Goal: Complete application form

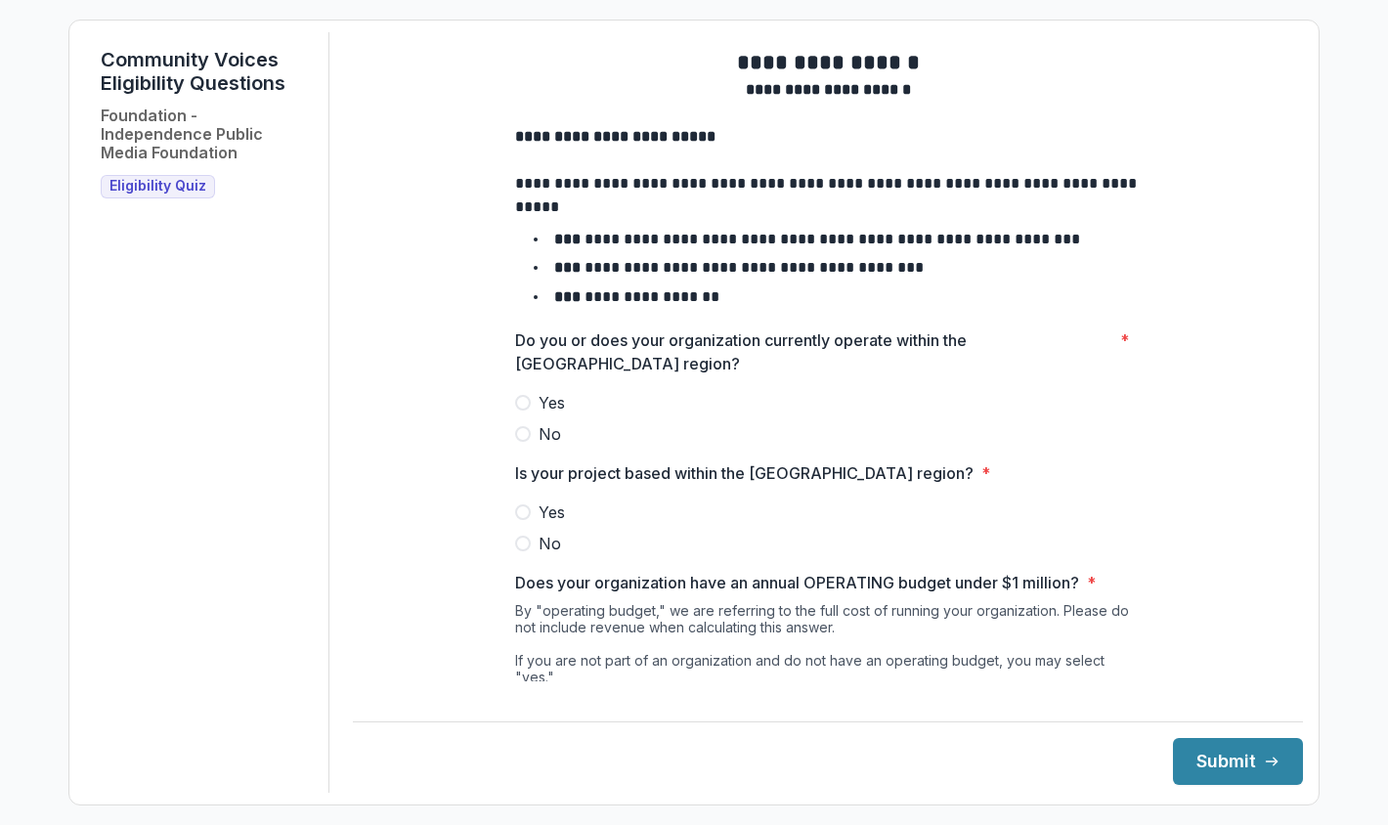
click at [524, 411] on span at bounding box center [523, 403] width 16 height 16
click at [520, 520] on span at bounding box center [523, 512] width 16 height 16
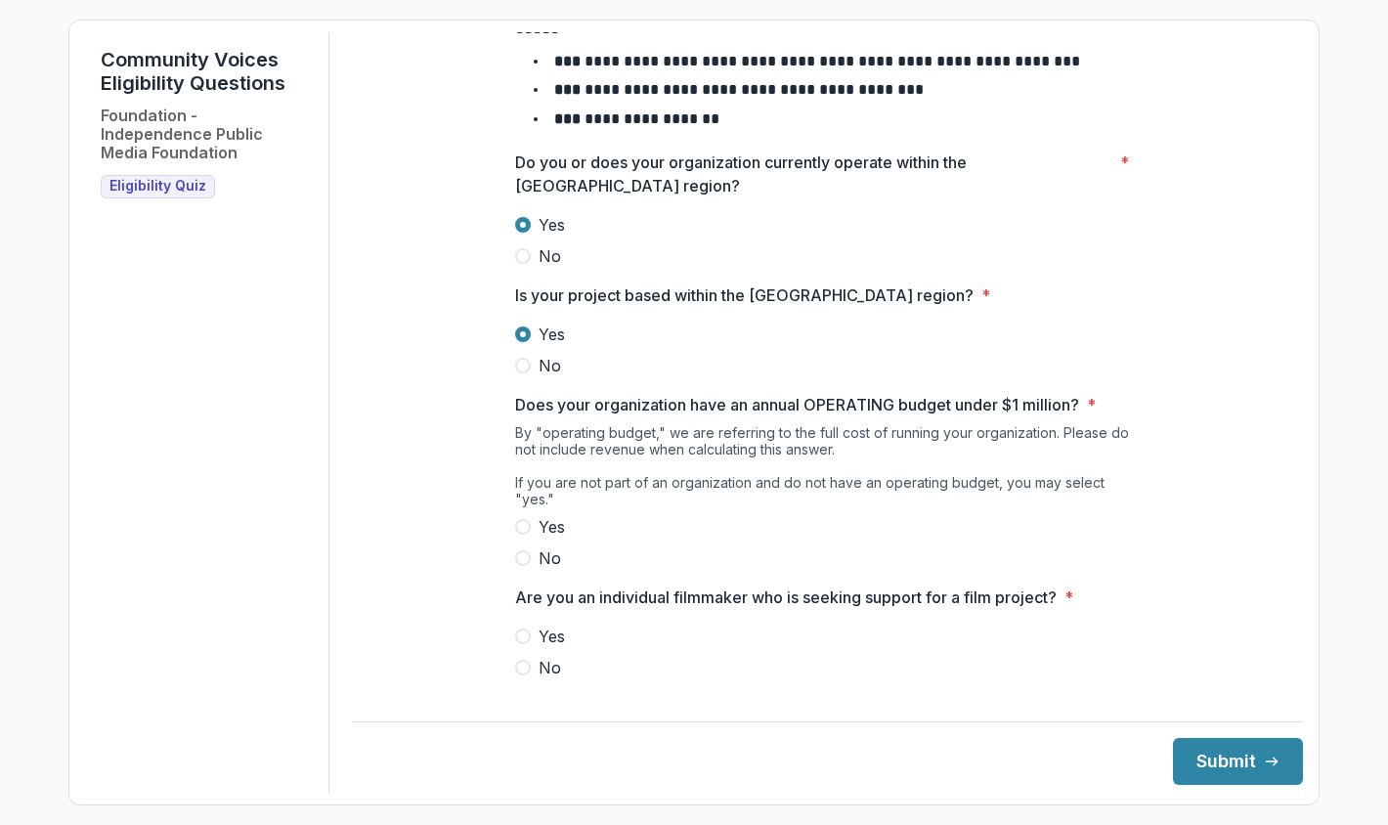
scroll to position [191, 0]
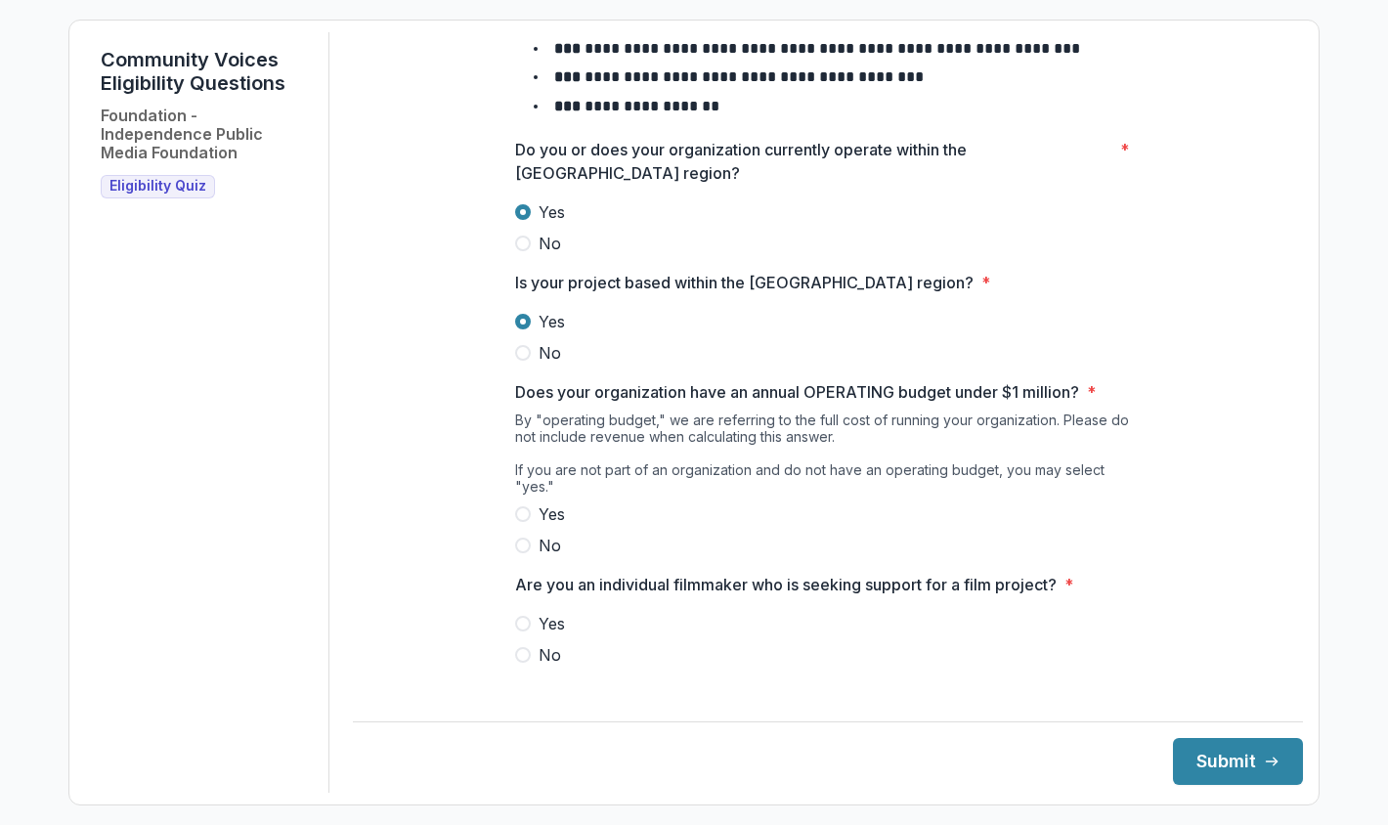
click at [518, 519] on span at bounding box center [523, 514] width 16 height 16
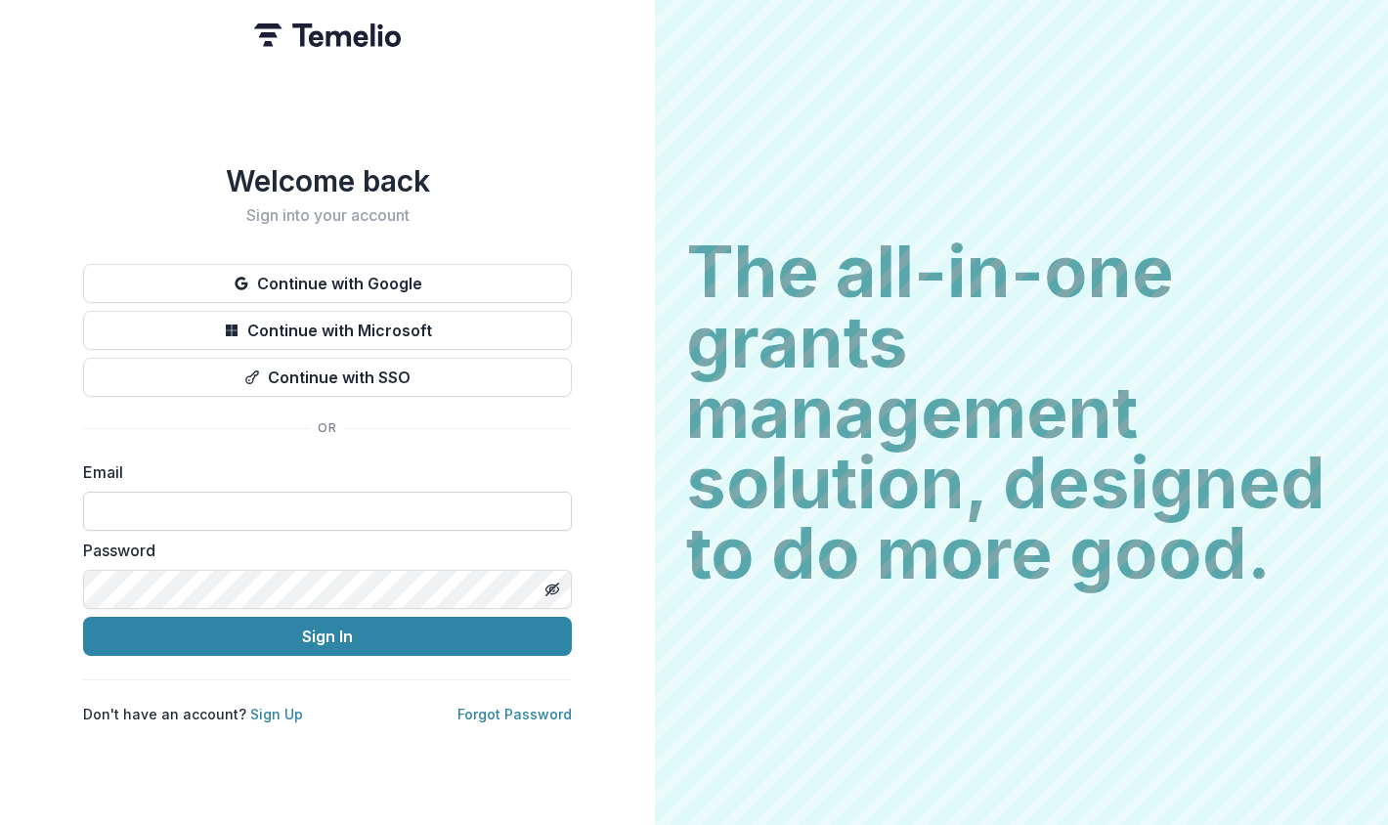
click at [200, 514] on input at bounding box center [327, 511] width 489 height 39
type input "**********"
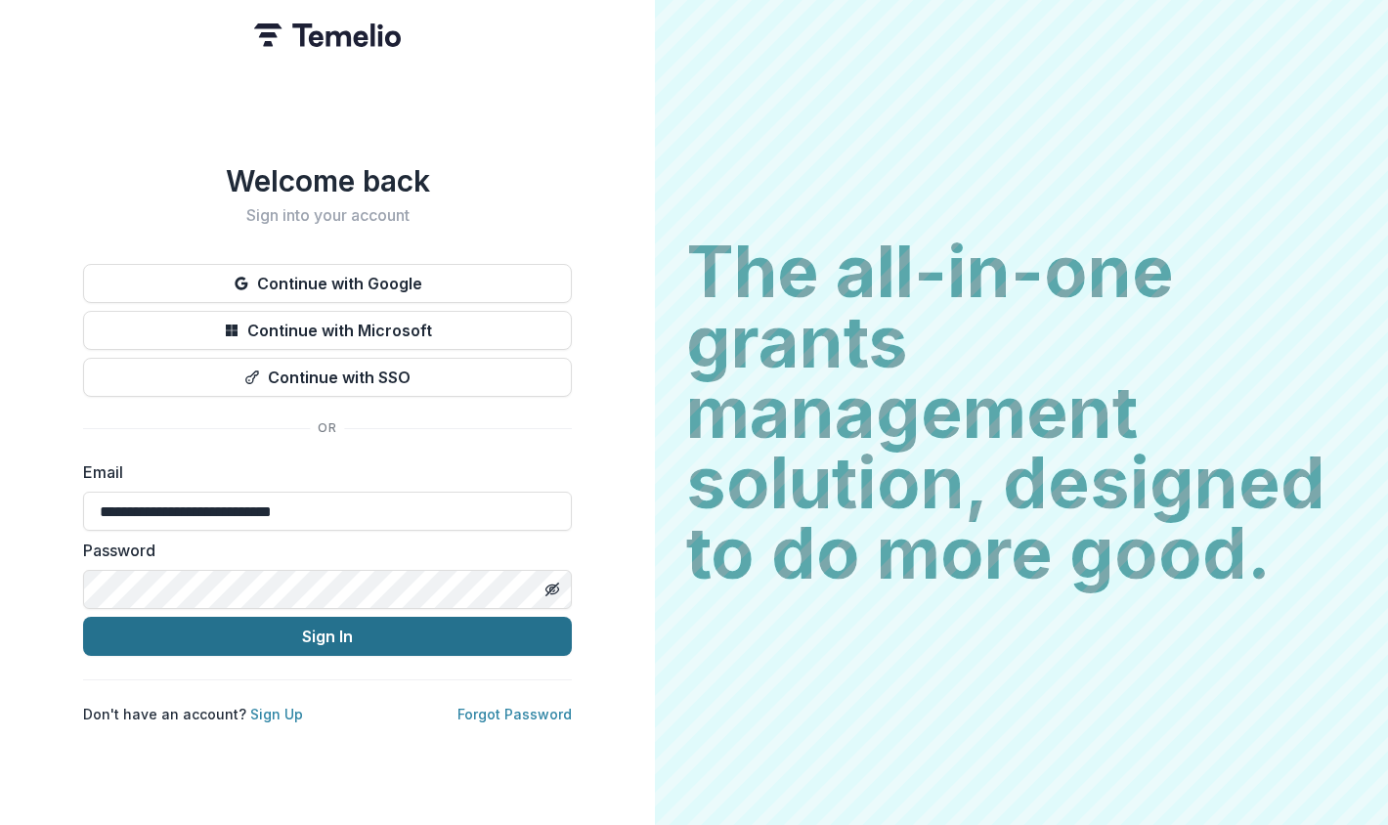
click at [265, 634] on button "Sign In" at bounding box center [327, 636] width 489 height 39
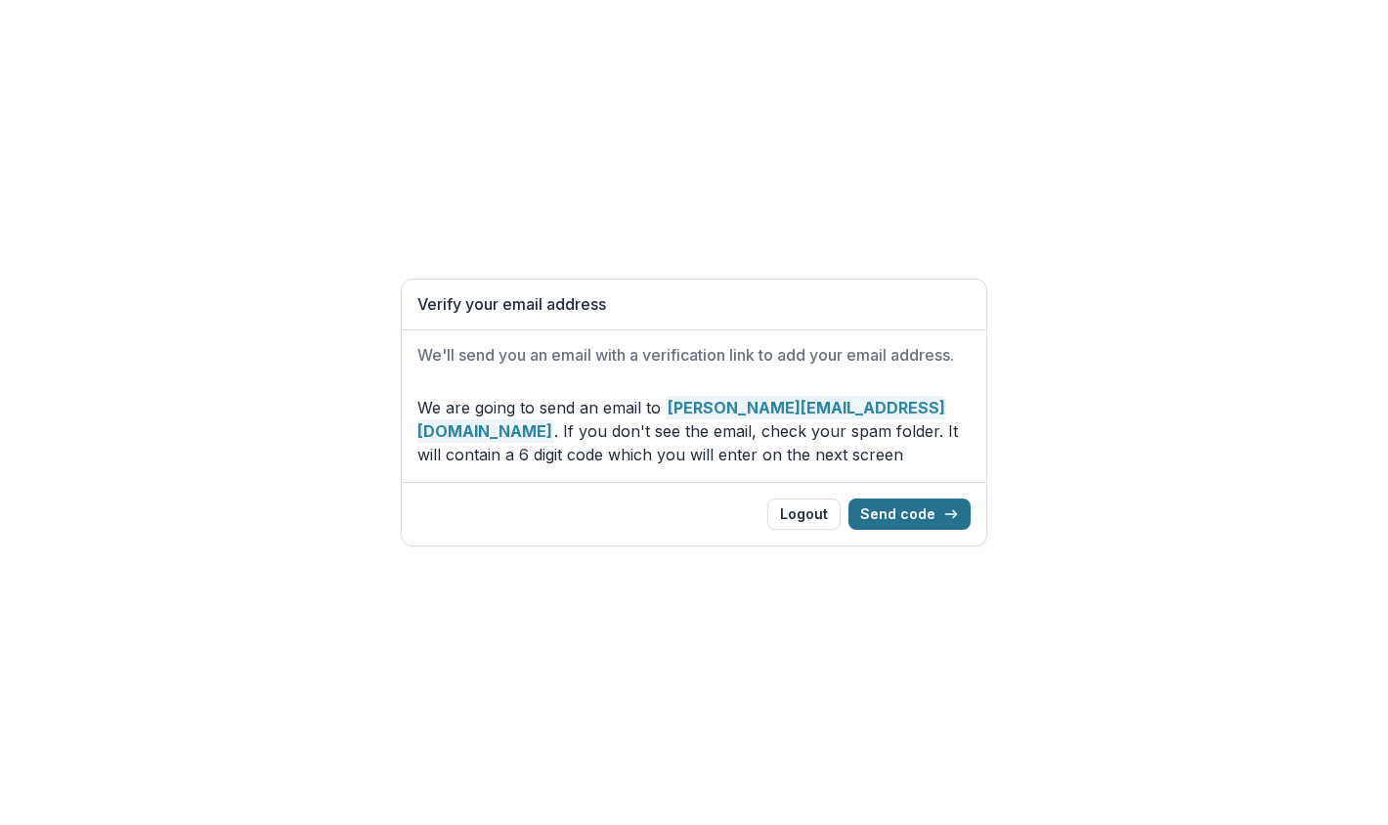
click at [906, 516] on button "Send code" at bounding box center [910, 514] width 122 height 31
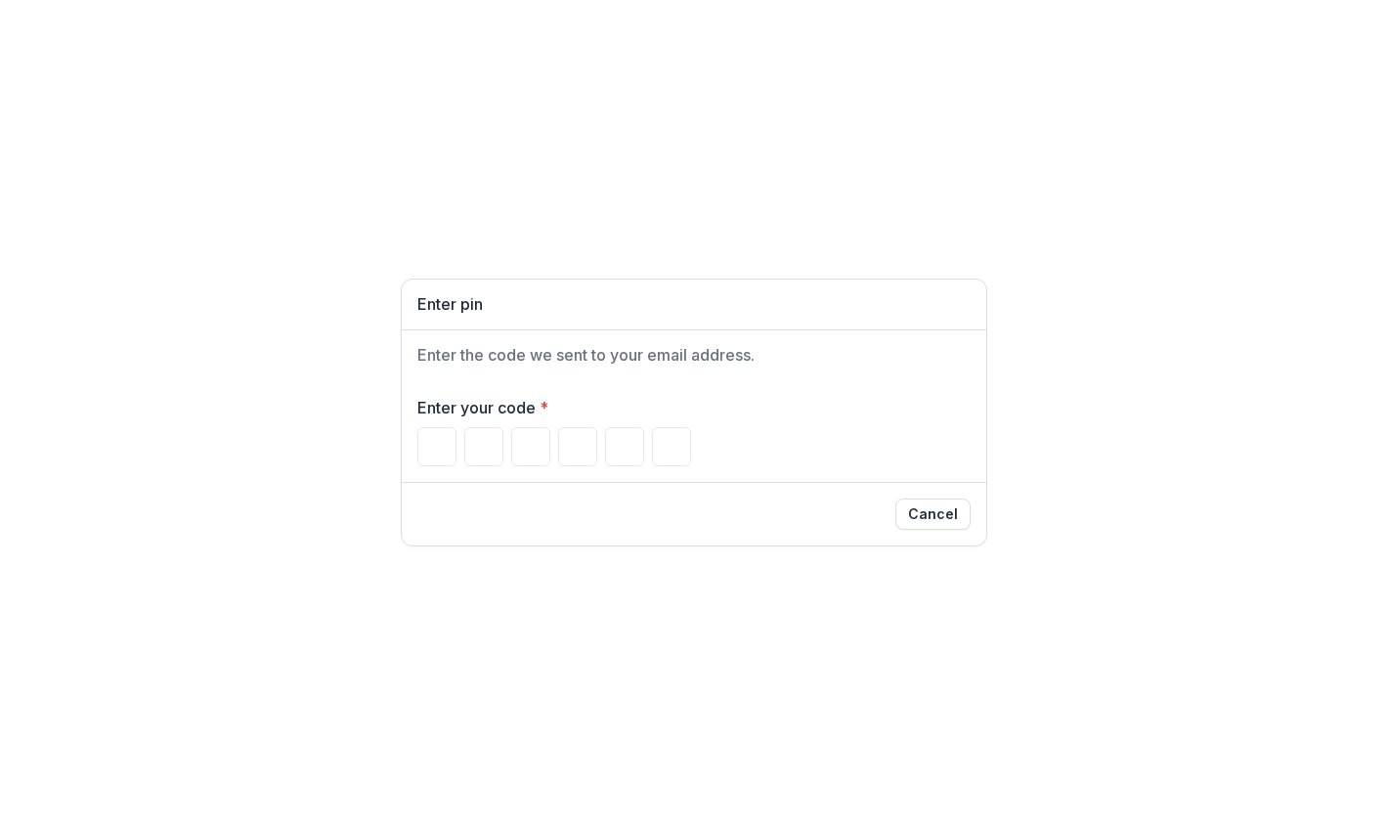
type input "*"
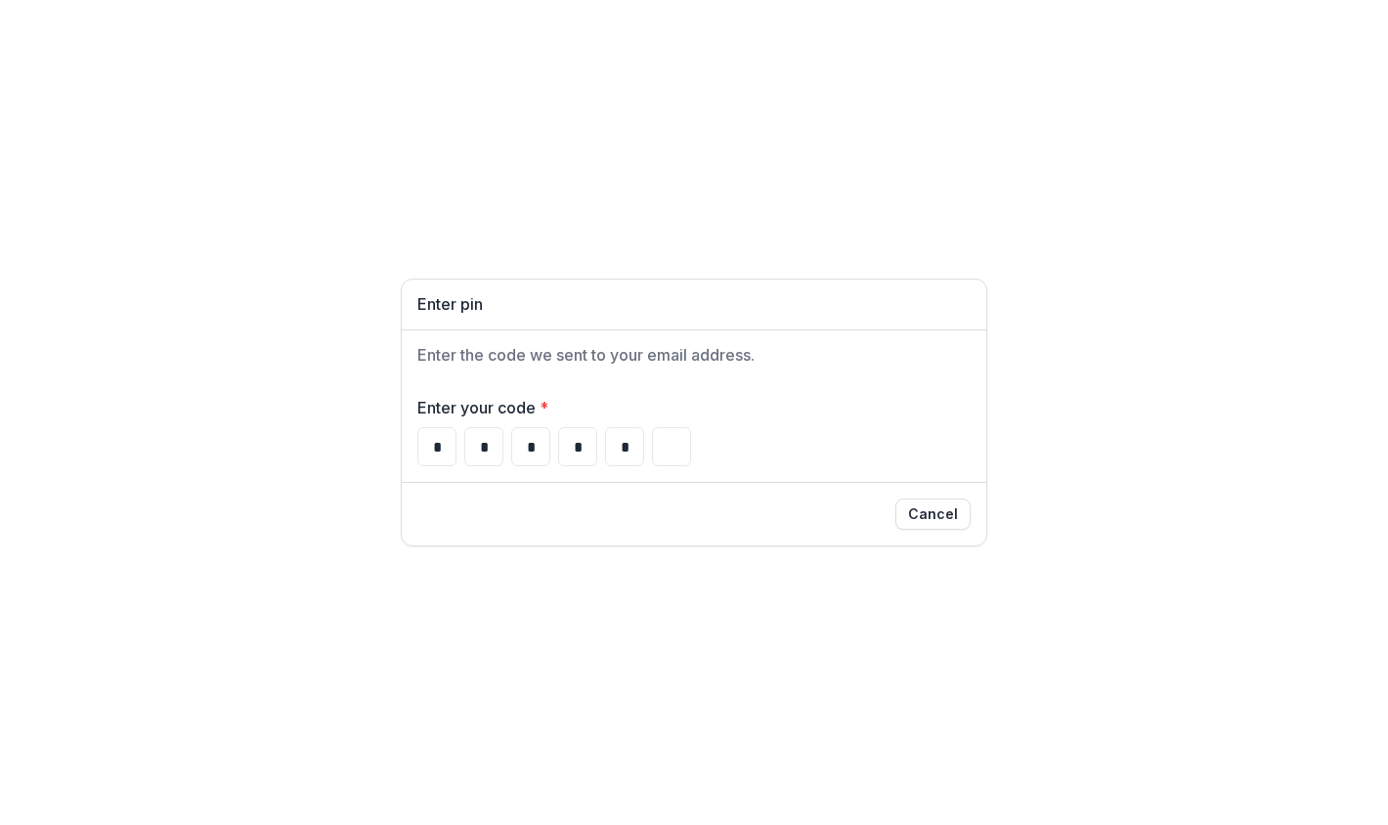
type input "*"
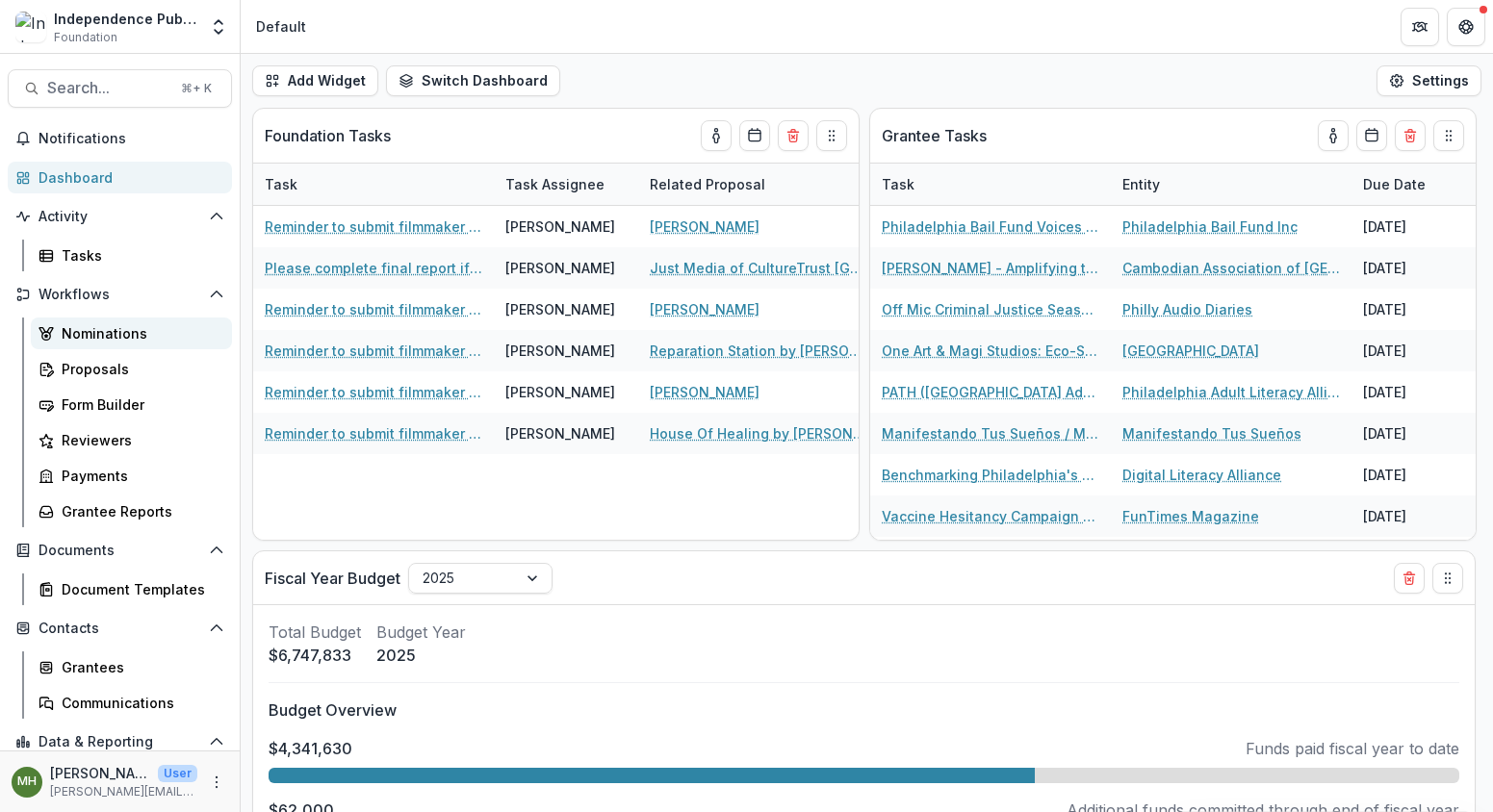
click at [102, 333] on div "Nominations" at bounding box center [139, 333] width 155 height 21
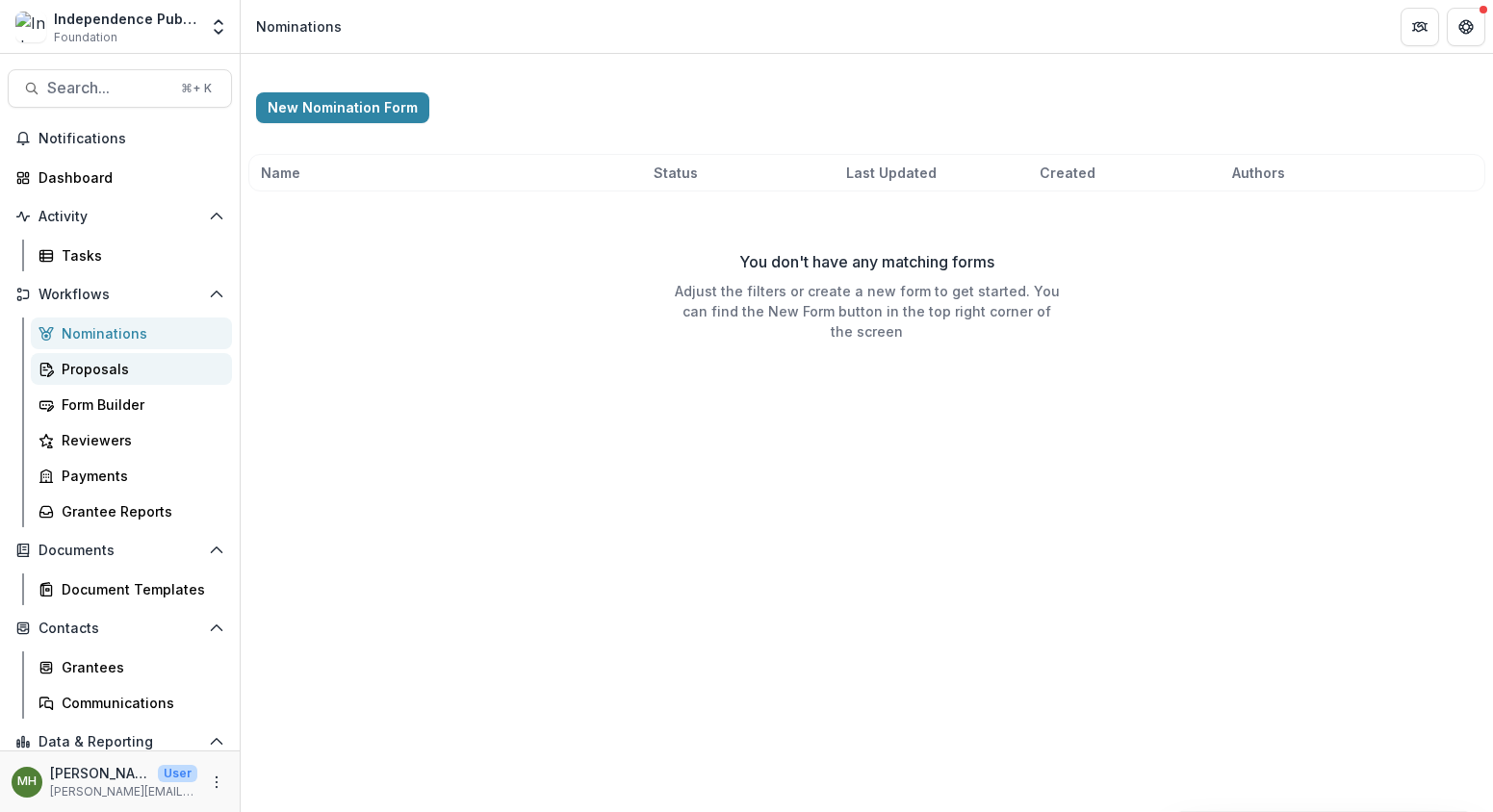
click at [101, 370] on div "Proposals" at bounding box center [139, 369] width 155 height 21
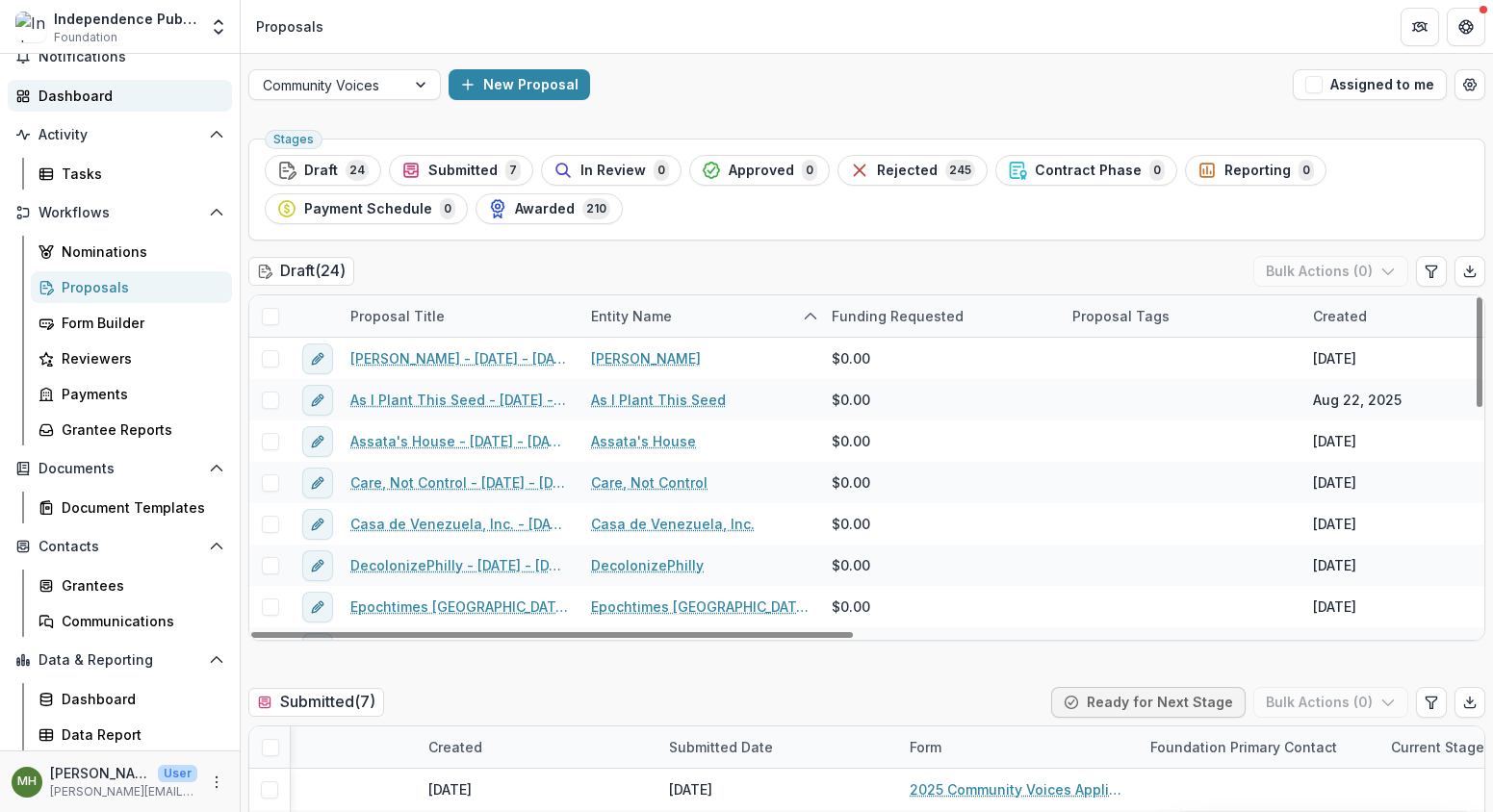
click at [82, 94] on div "Dashboard" at bounding box center [127, 95] width 178 height 21
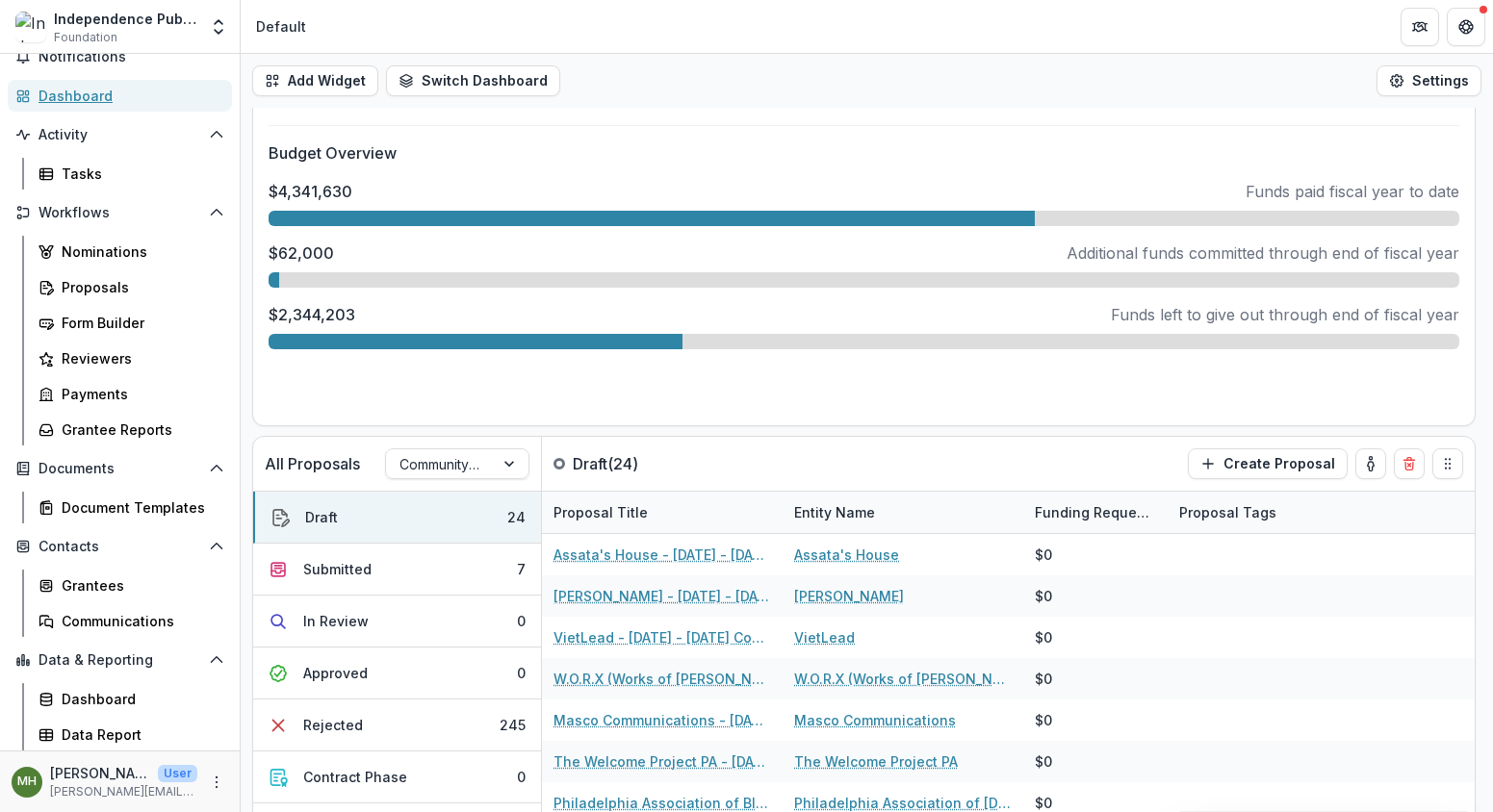
scroll to position [614, 0]
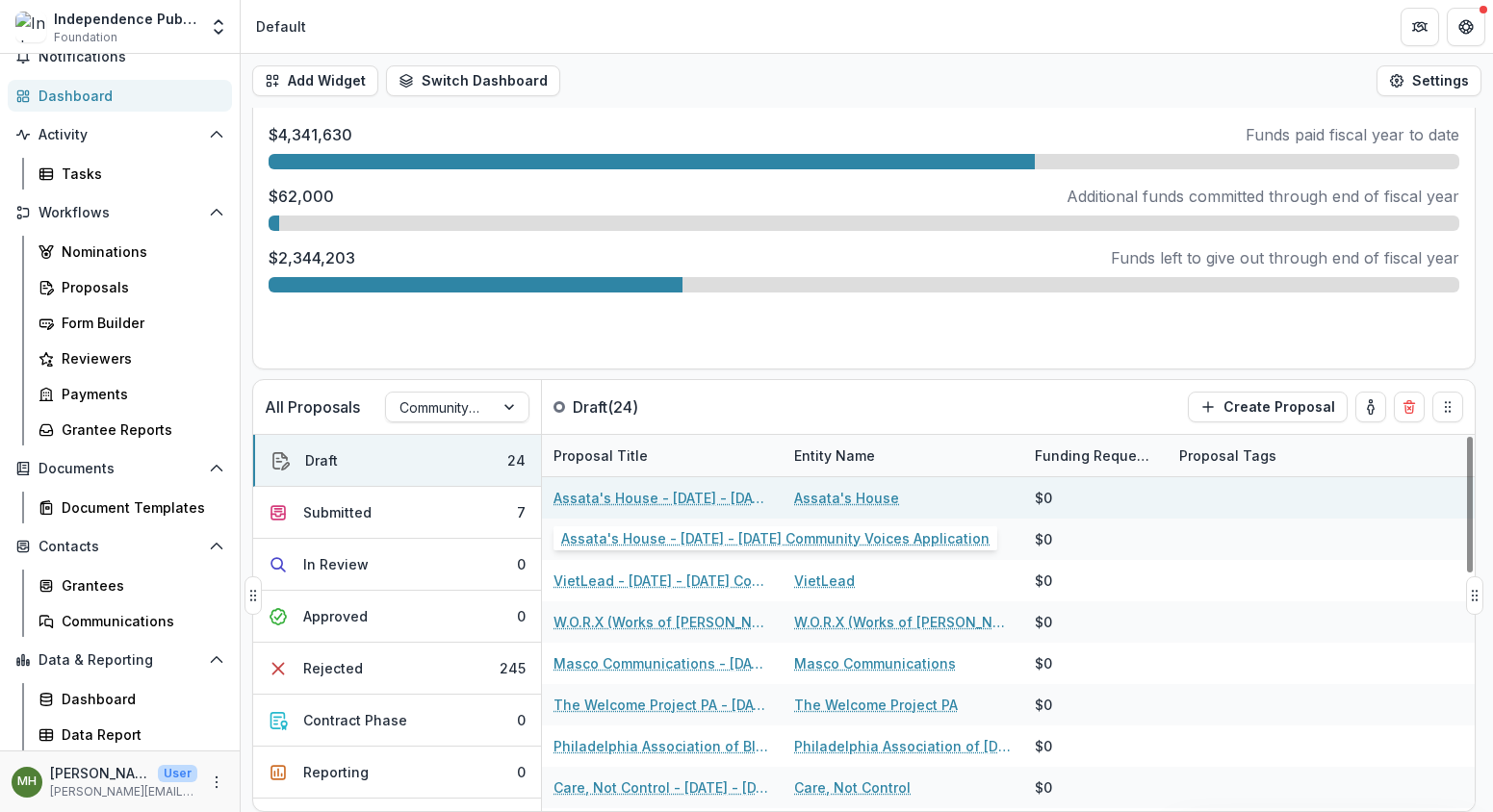
click at [670, 496] on link "Assata's House - 2025 - 2025 Community Voices Application" at bounding box center [662, 498] width 218 height 21
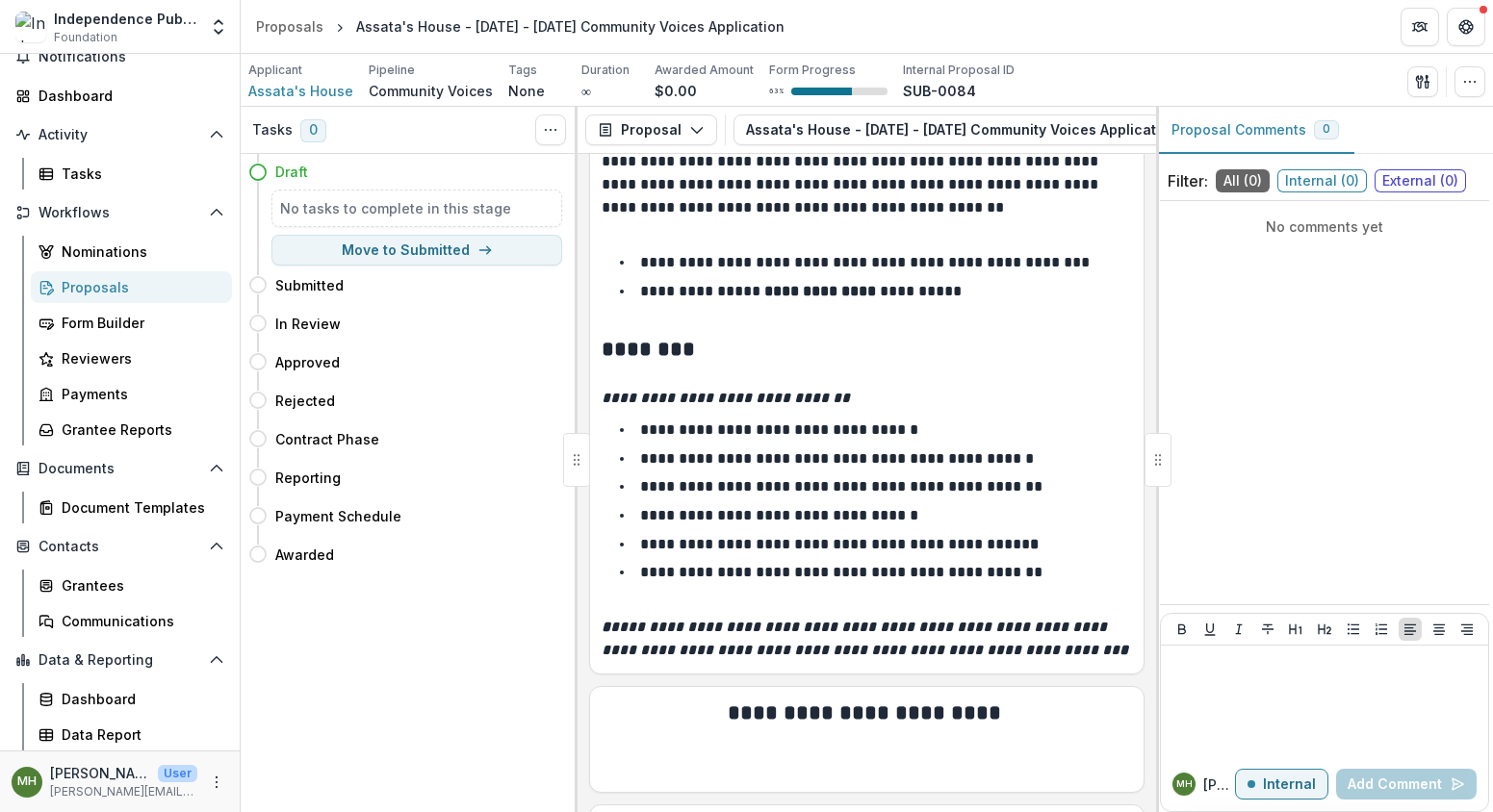
scroll to position [3349, 0]
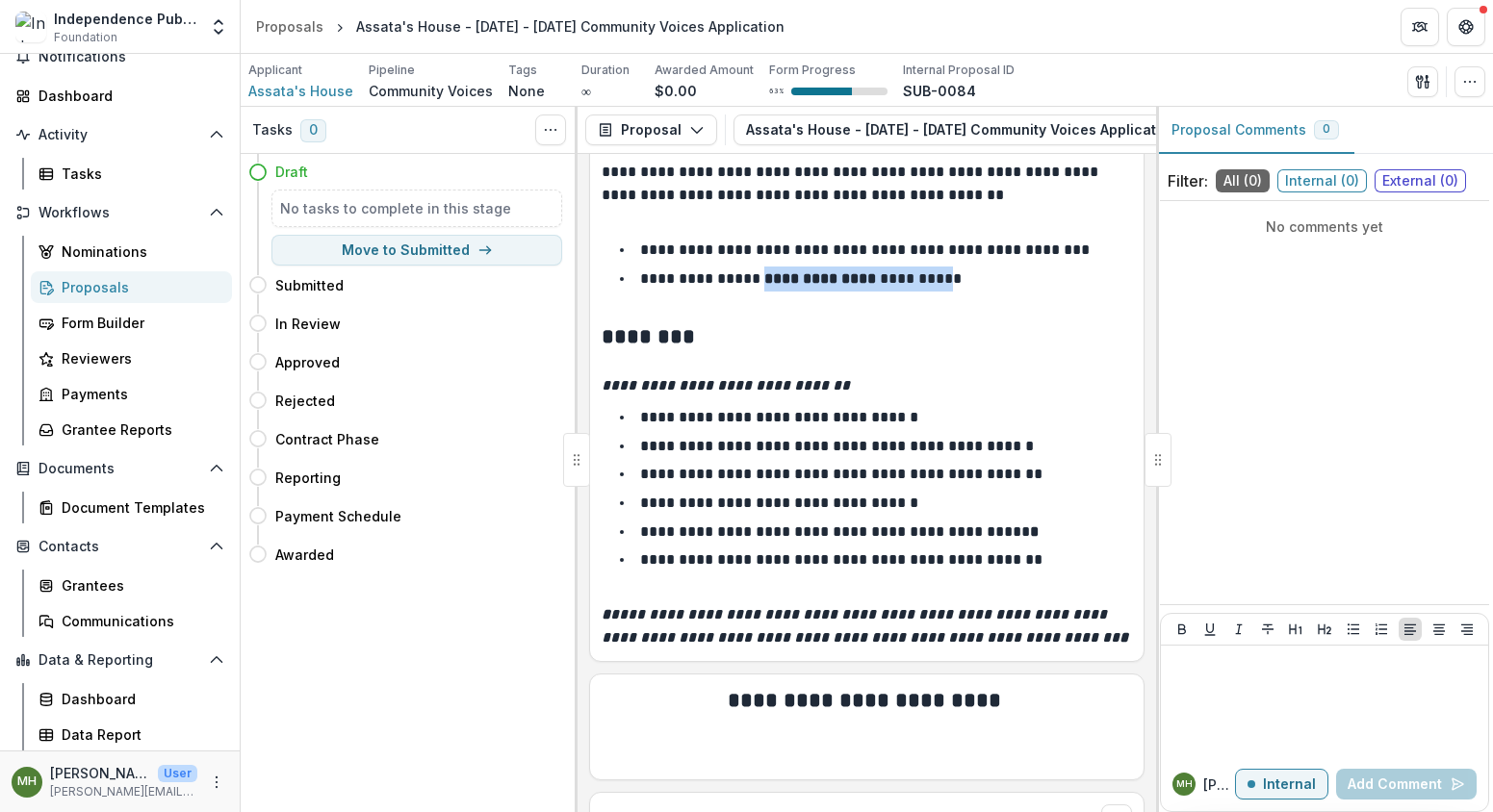
drag, startPoint x: 758, startPoint y: 306, endPoint x: 940, endPoint y: 308, distance: 182.0
click at [940, 285] on p "**********" at bounding box center [801, 279] width 322 height 15
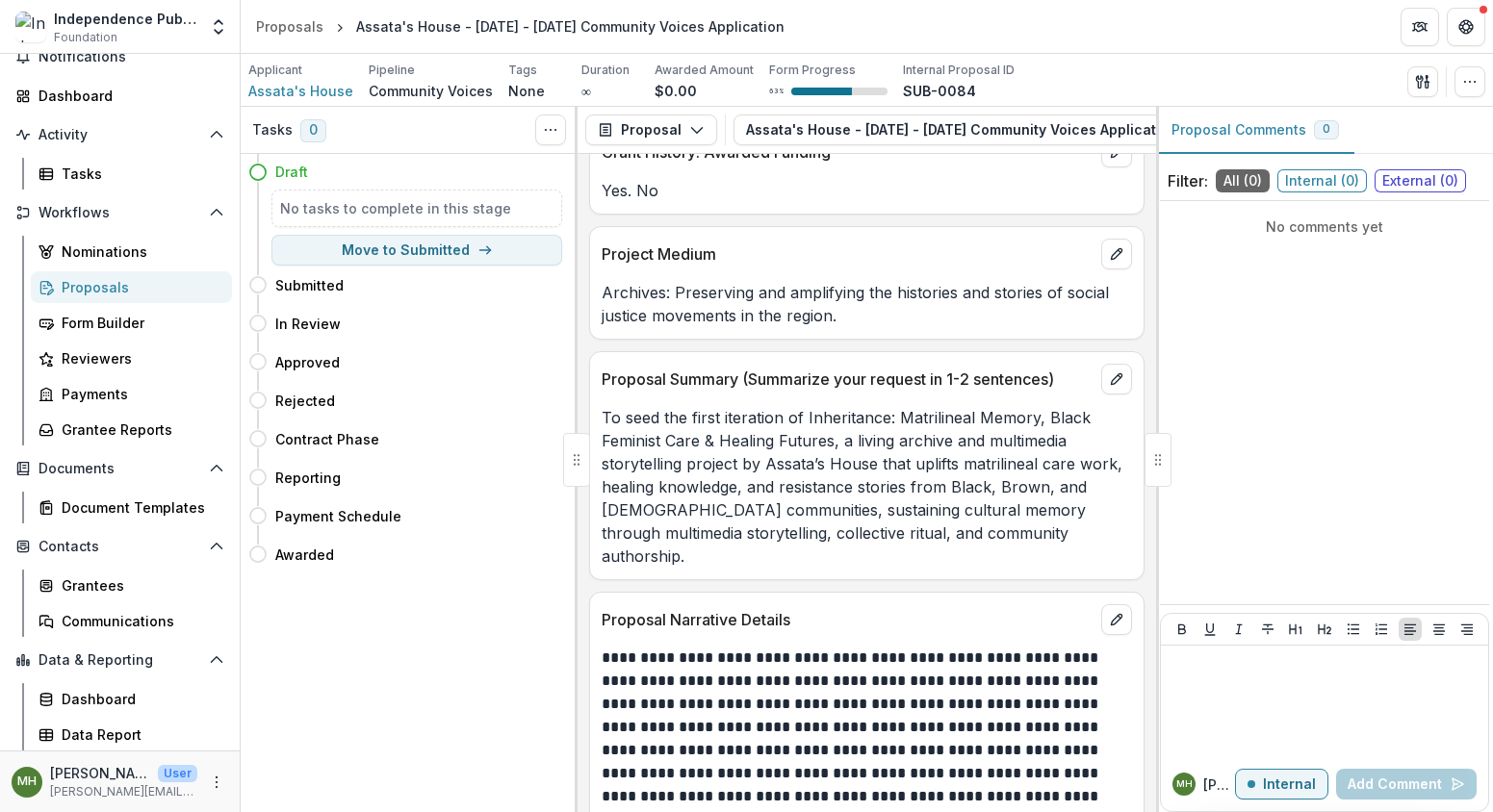
scroll to position [8884, 0]
click at [1012, 265] on p "Project Medium" at bounding box center [848, 252] width 492 height 23
click at [222, 25] on icon "Open entity switcher" at bounding box center [219, 28] width 20 height 20
click at [55, 25] on div "Independence Public Media Foundation" at bounding box center [126, 19] width 144 height 21
click at [61, 92] on div "Dashboard" at bounding box center [127, 95] width 178 height 21
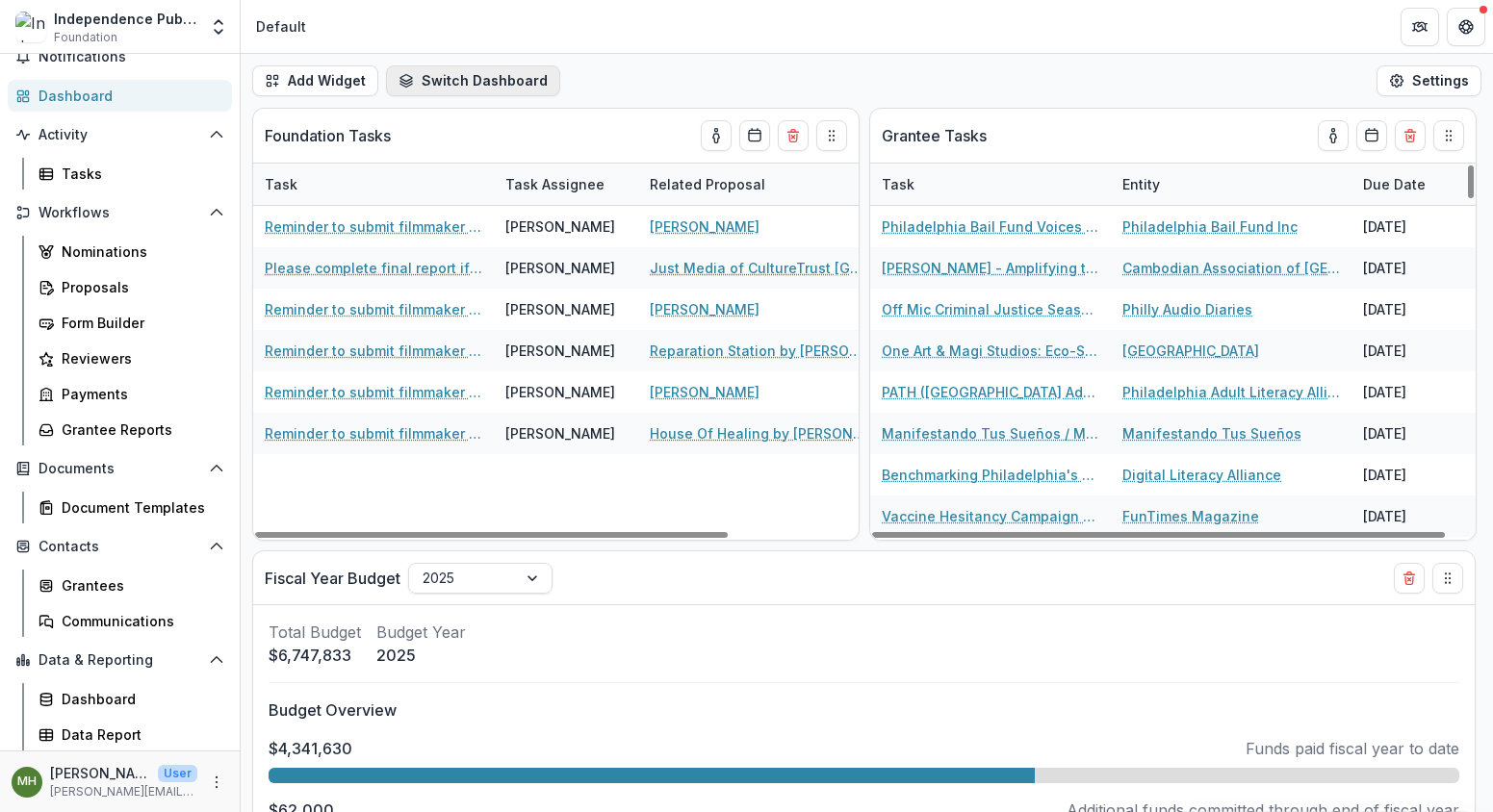
click at [428, 80] on button "Switch Dashboard" at bounding box center [473, 80] width 174 height 31
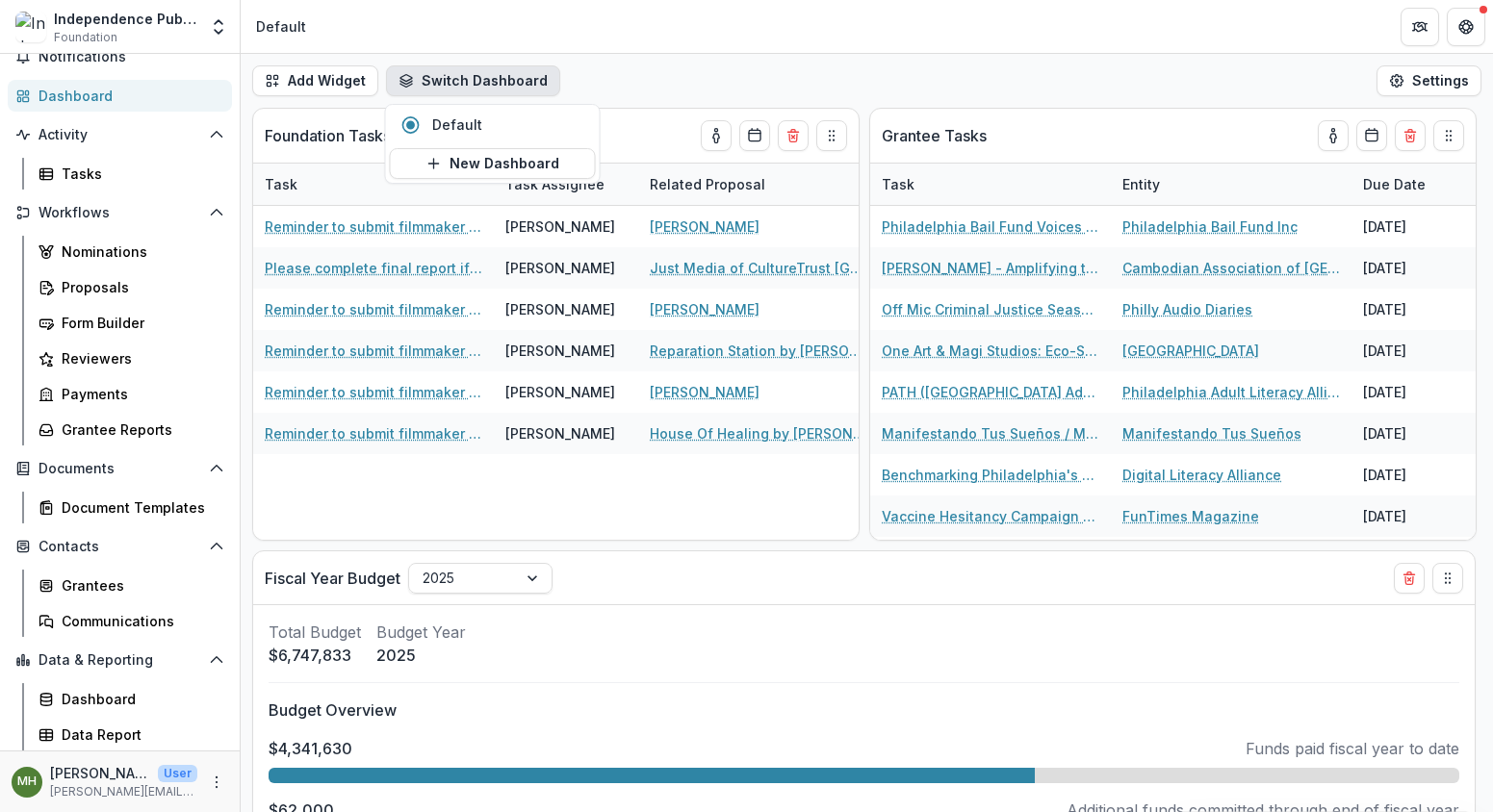
click at [666, 64] on div "Add Widget Switch Dashboard Default New Dashboard Settings" at bounding box center [867, 81] width 1253 height 54
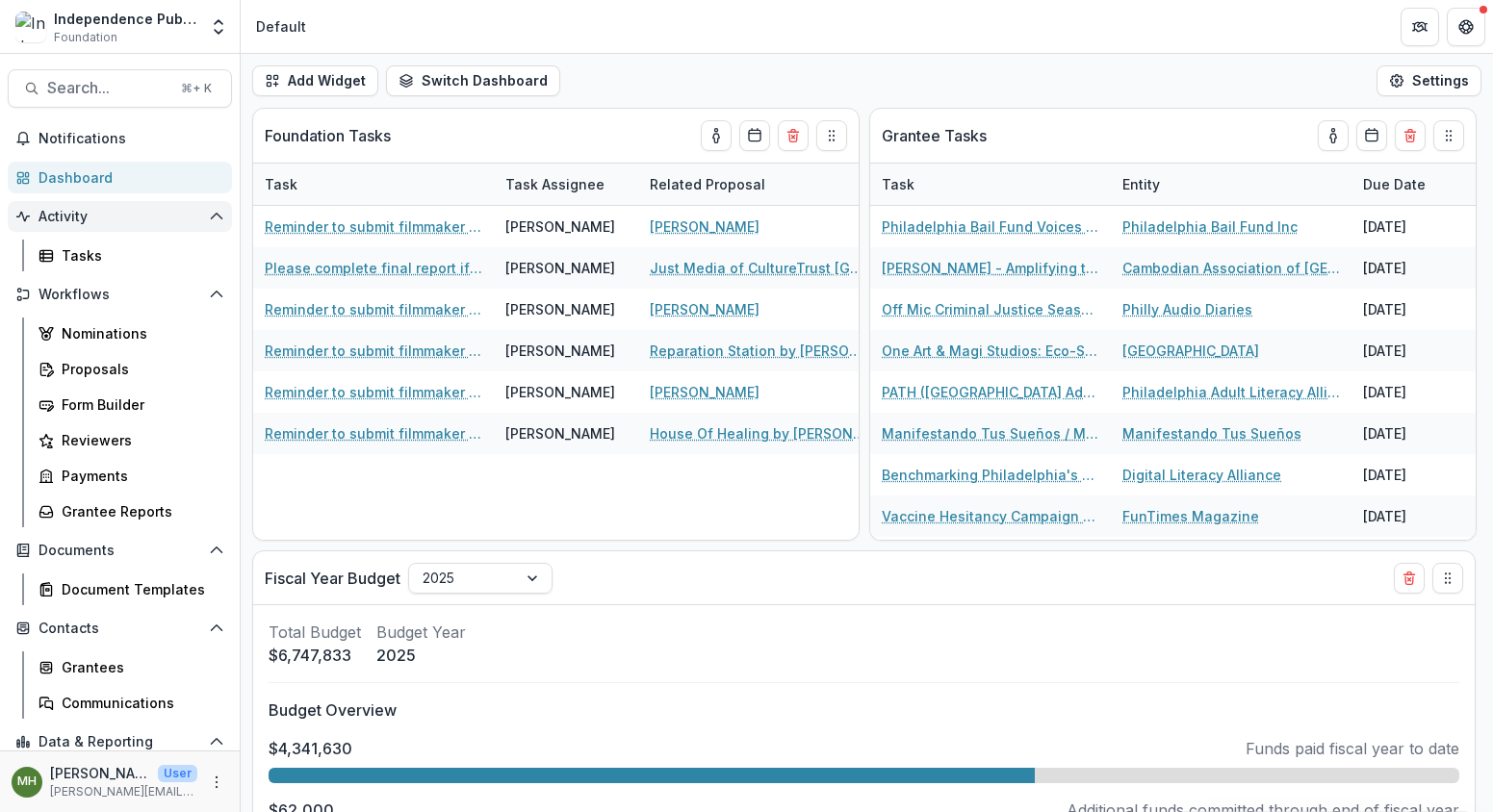
scroll to position [82, 0]
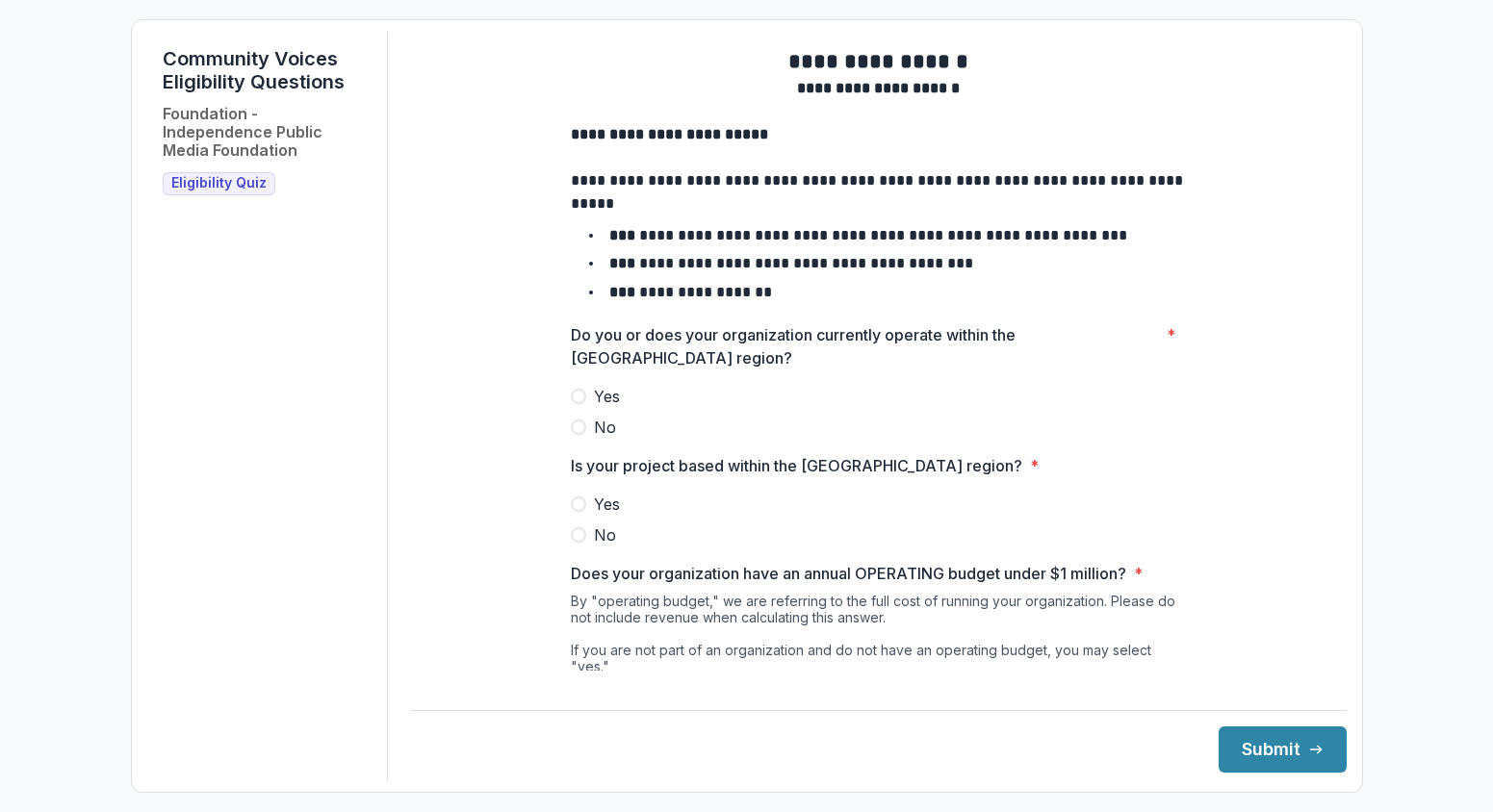
click at [582, 408] on label "Yes" at bounding box center [879, 396] width 617 height 23
click at [583, 516] on label "Yes" at bounding box center [879, 504] width 617 height 23
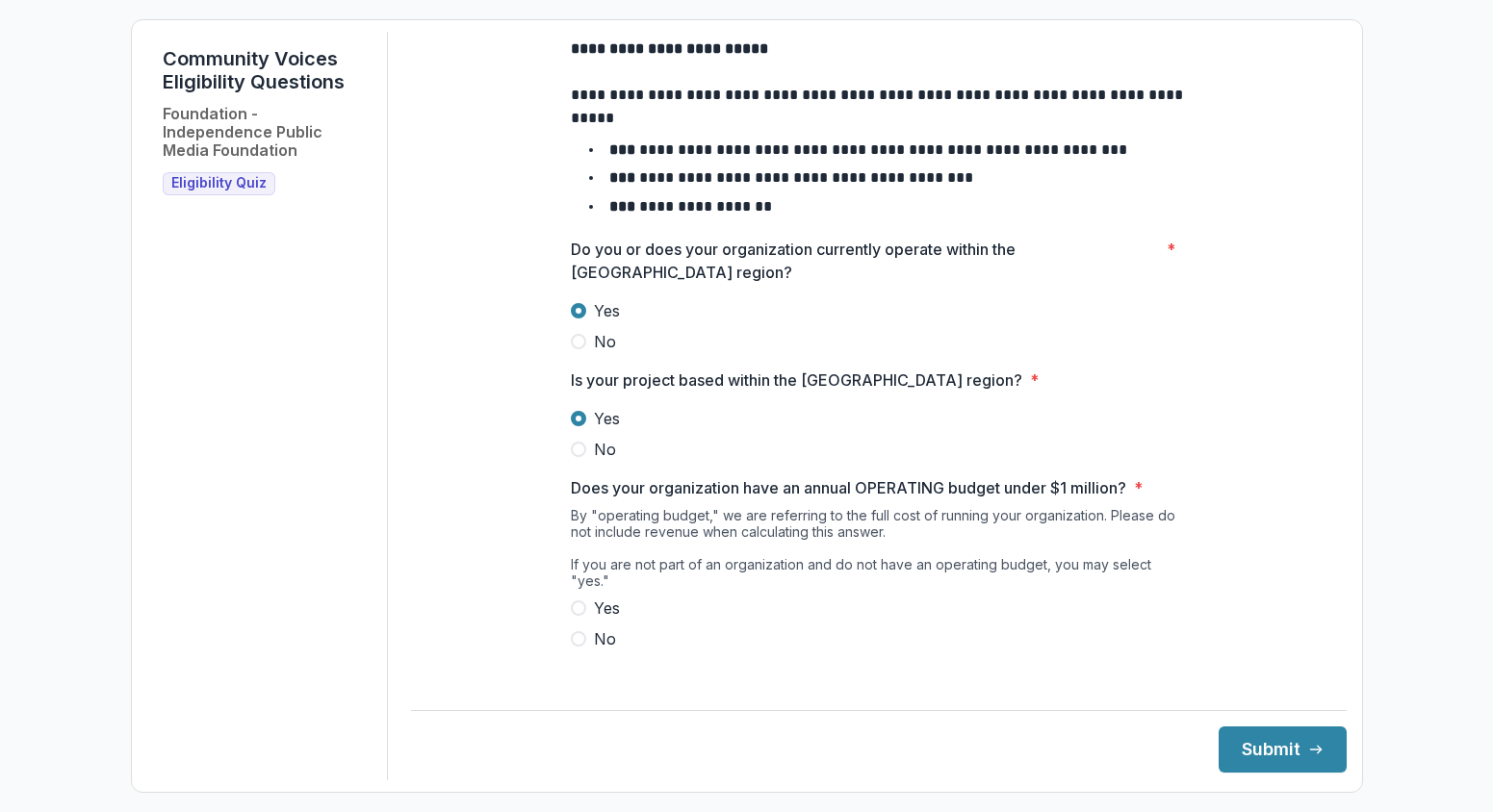
scroll to position [188, 0]
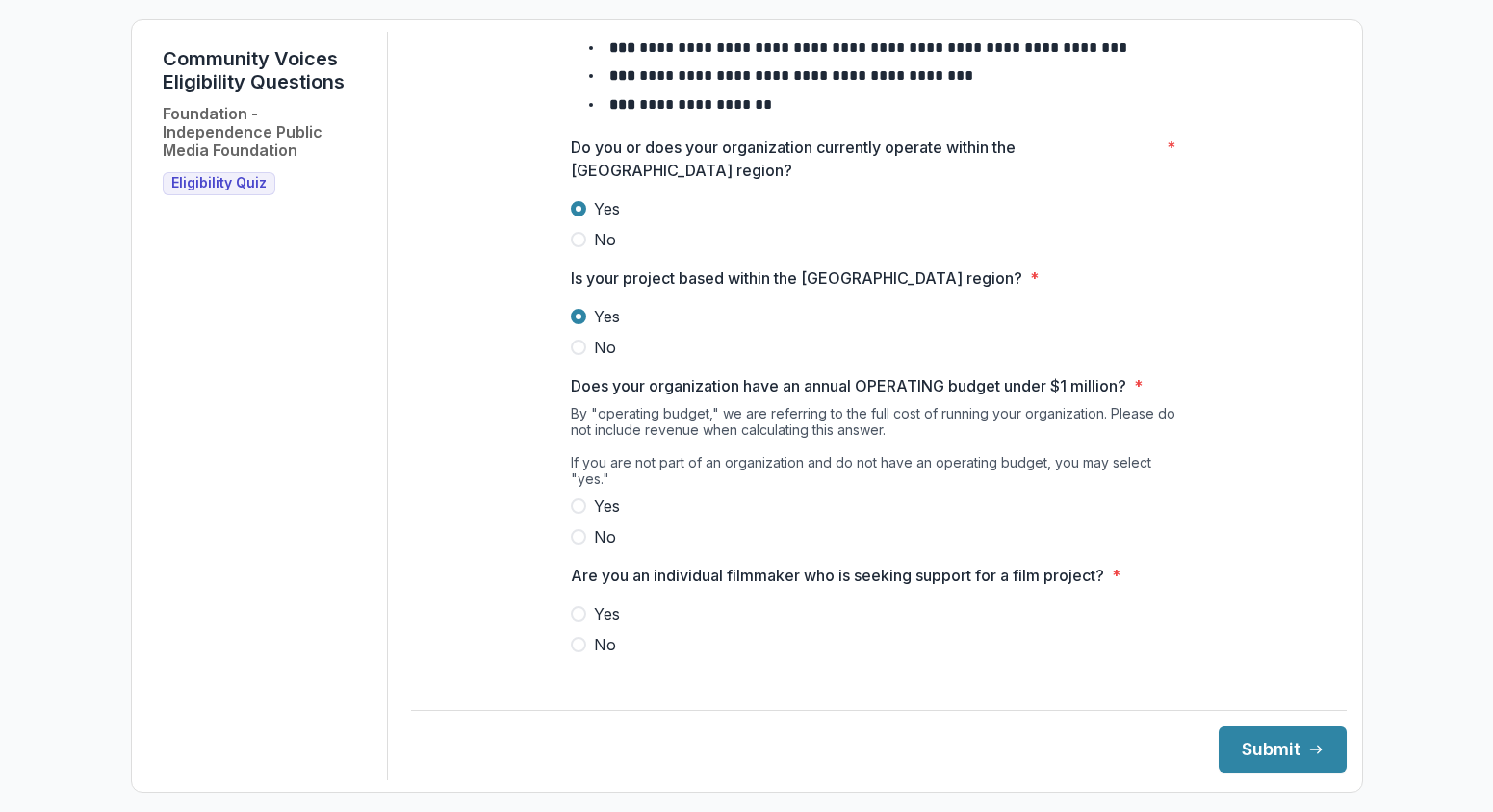
click at [574, 502] on span at bounding box center [579, 506] width 16 height 16
drag, startPoint x: 577, startPoint y: 610, endPoint x: 911, endPoint y: 673, distance: 339.9
click at [577, 610] on span at bounding box center [579, 614] width 16 height 16
click at [1239, 750] on button "Submit" at bounding box center [1283, 749] width 128 height 46
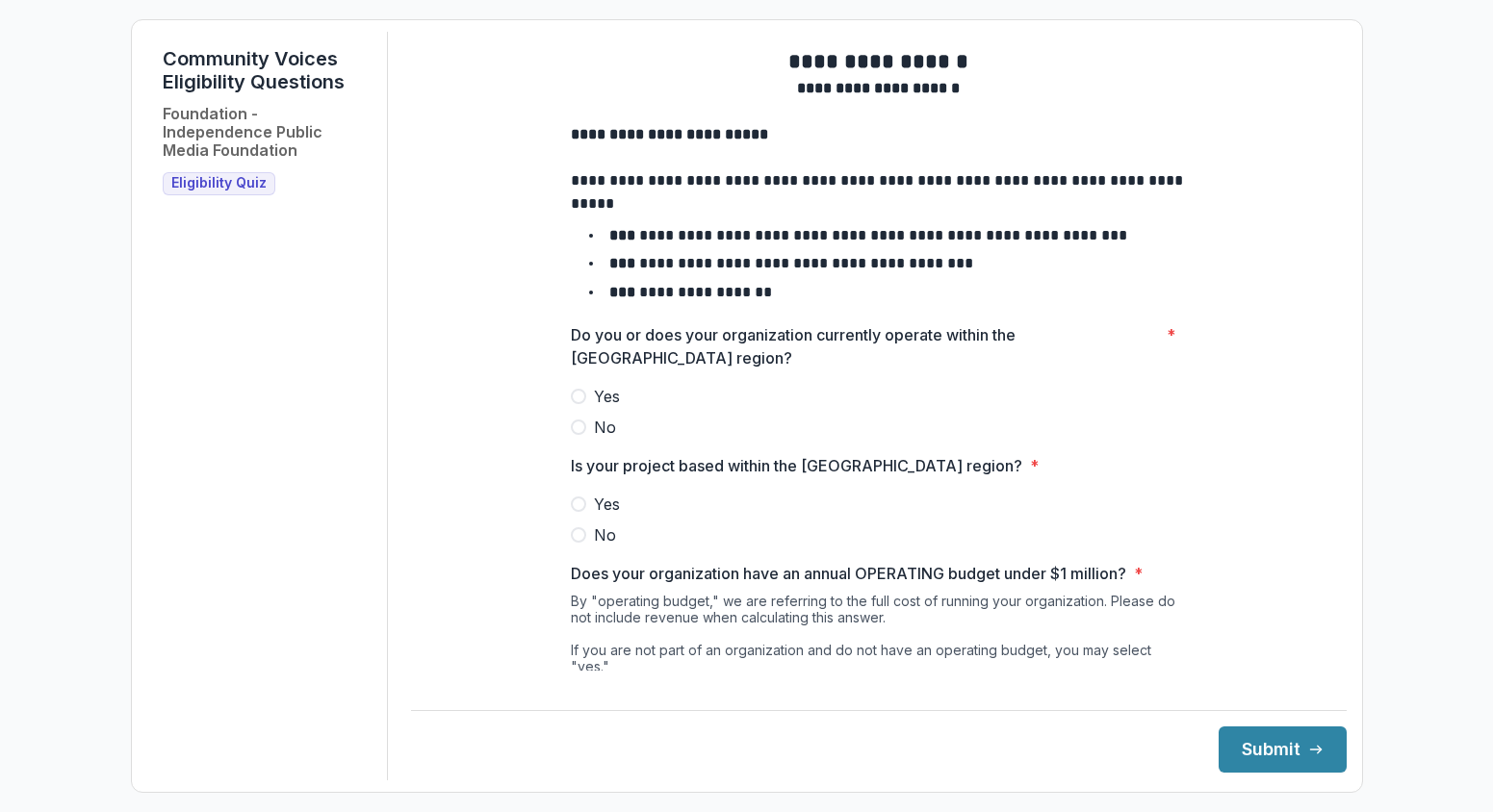
click at [581, 405] on span at bounding box center [579, 397] width 16 height 16
click at [588, 512] on label "Yes" at bounding box center [879, 504] width 617 height 23
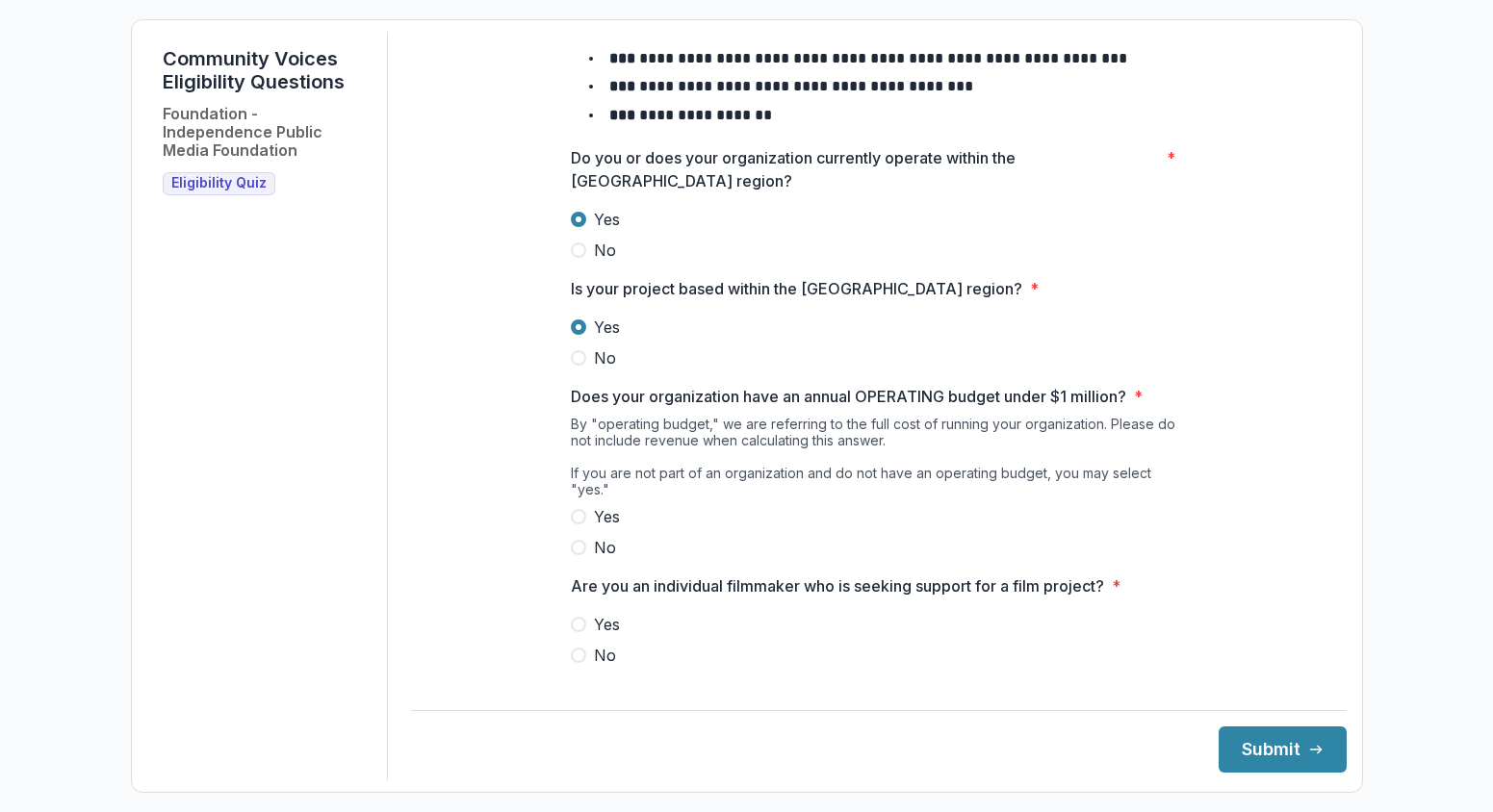
scroll to position [188, 0]
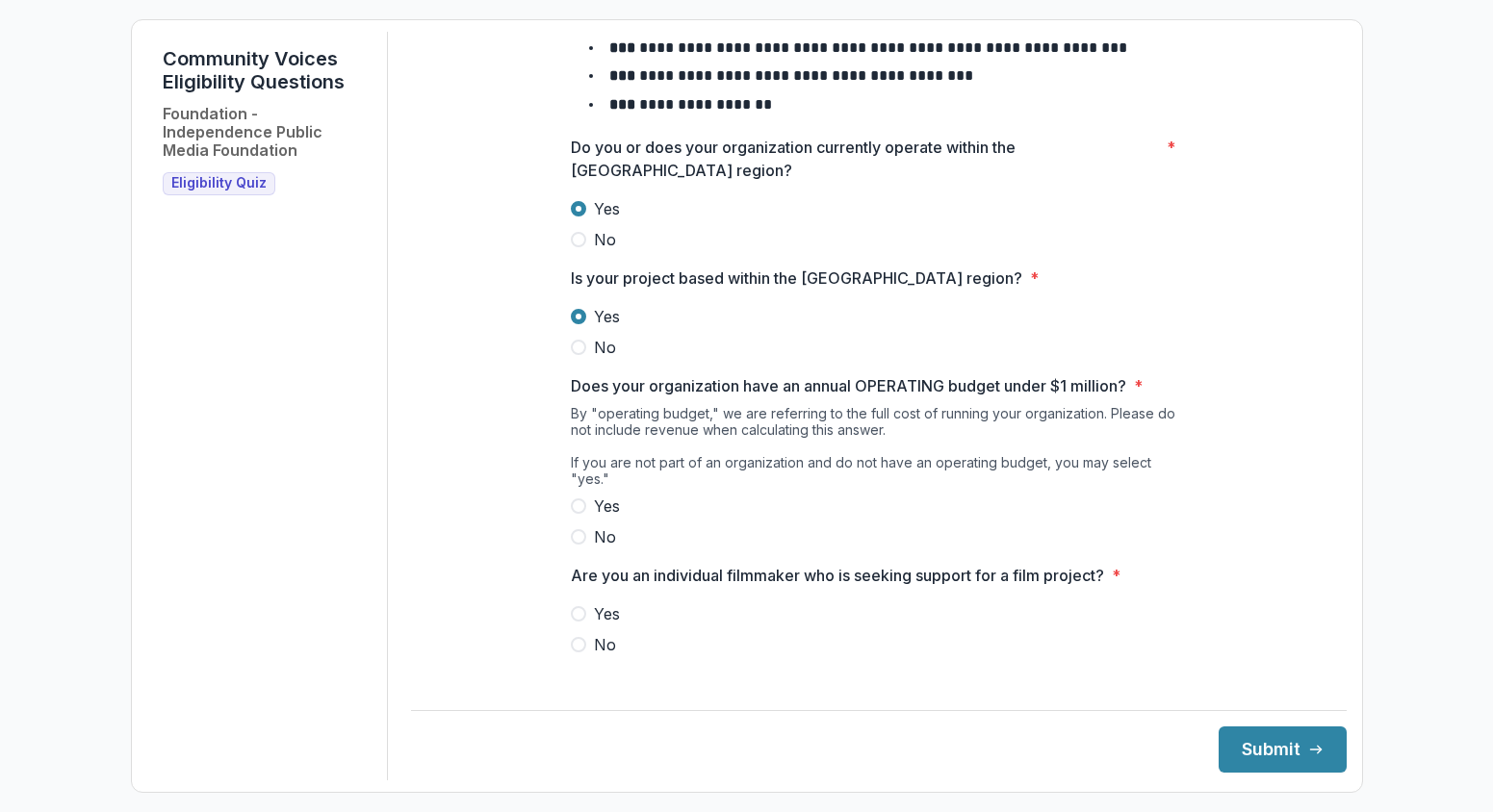
click at [578, 541] on span at bounding box center [579, 537] width 16 height 16
click at [582, 506] on label "Yes" at bounding box center [879, 506] width 617 height 23
click at [582, 642] on span at bounding box center [579, 645] width 16 height 16
click at [1234, 756] on button "Submit" at bounding box center [1283, 749] width 128 height 46
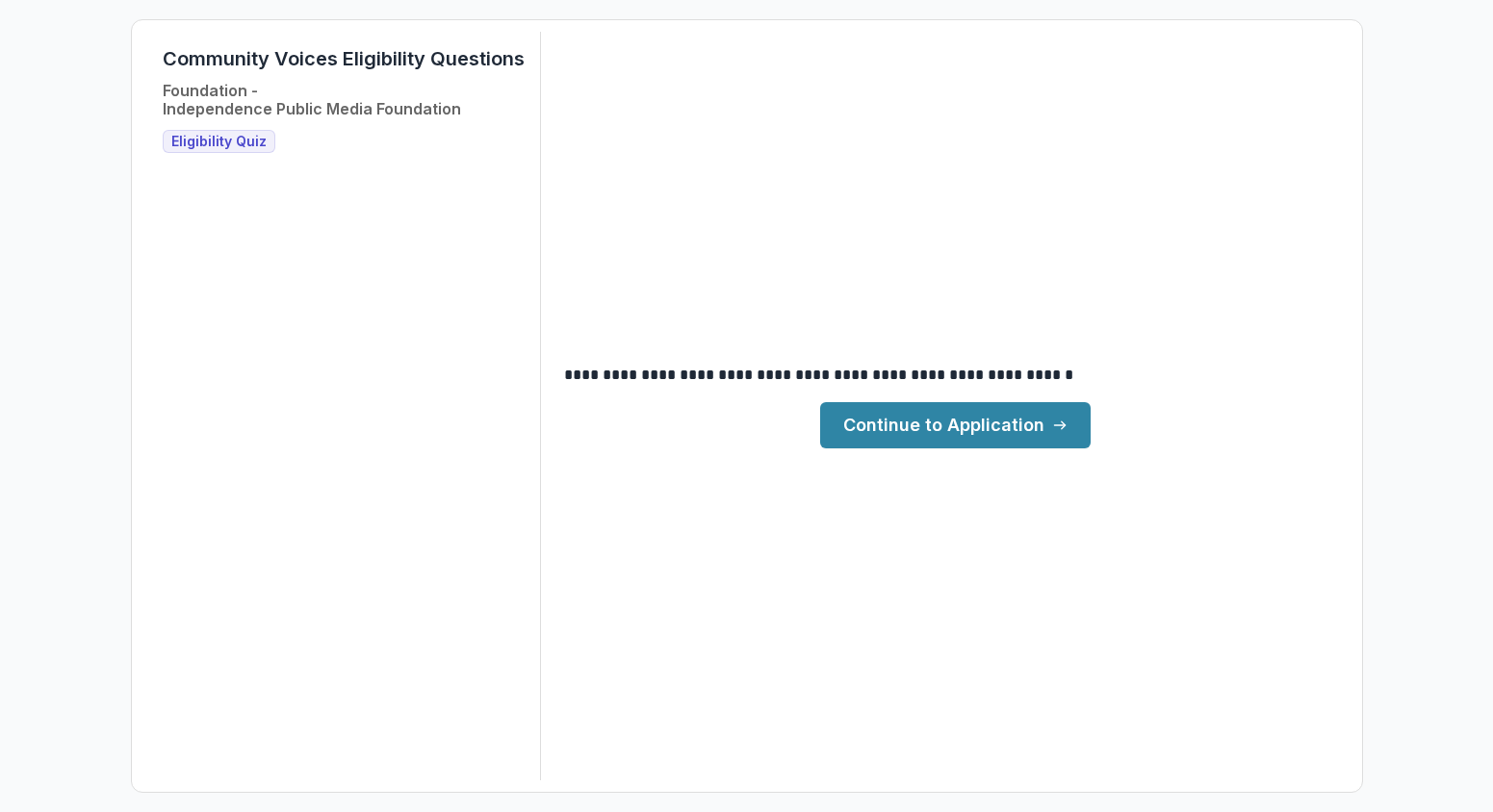
click at [979, 433] on link "Continue to Application" at bounding box center [955, 425] width 271 height 46
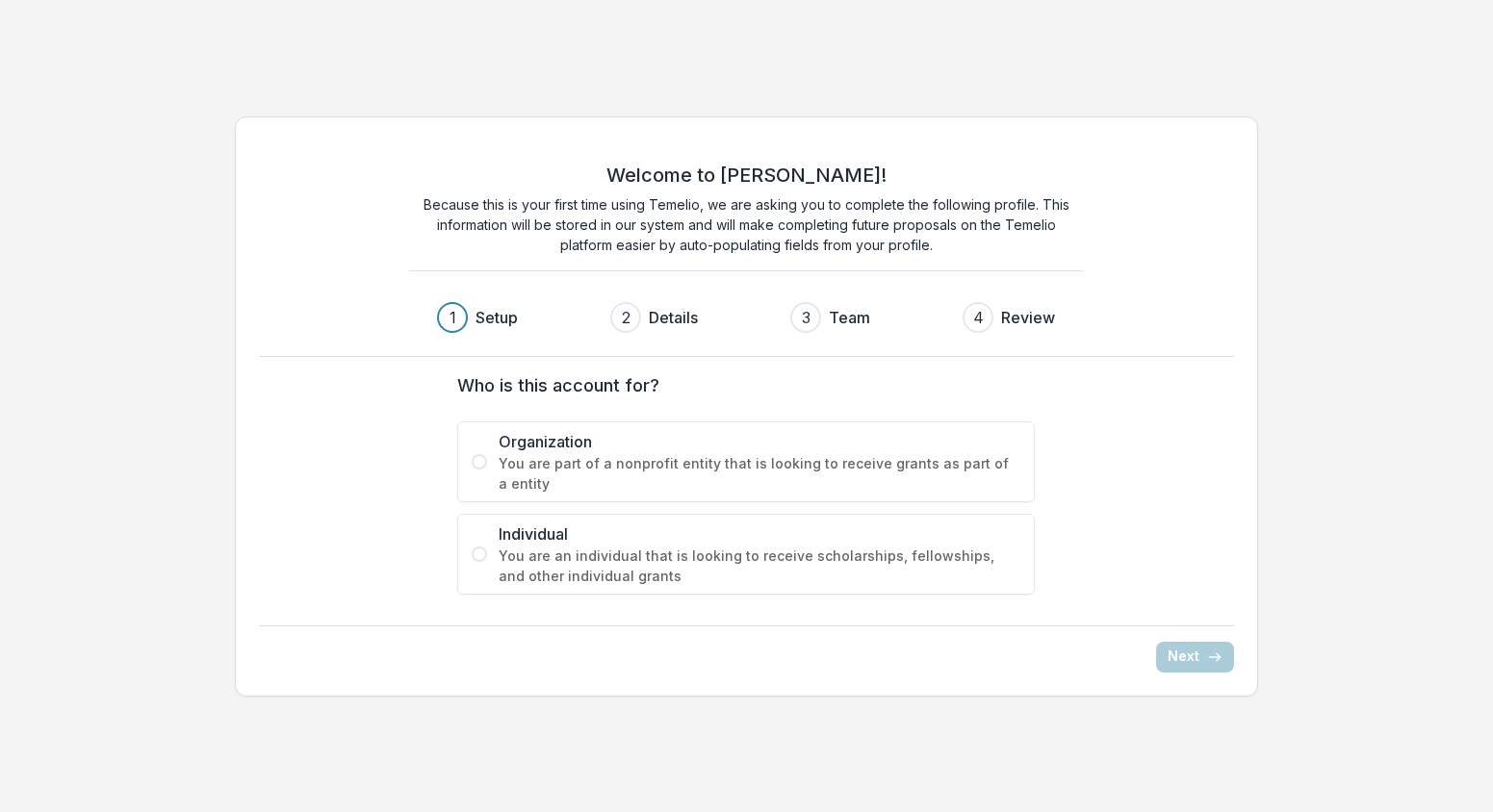
click at [824, 459] on span "You are part of a nonprofit entity that is looking to receive grants as part of…" at bounding box center [759, 472] width 522 height 40
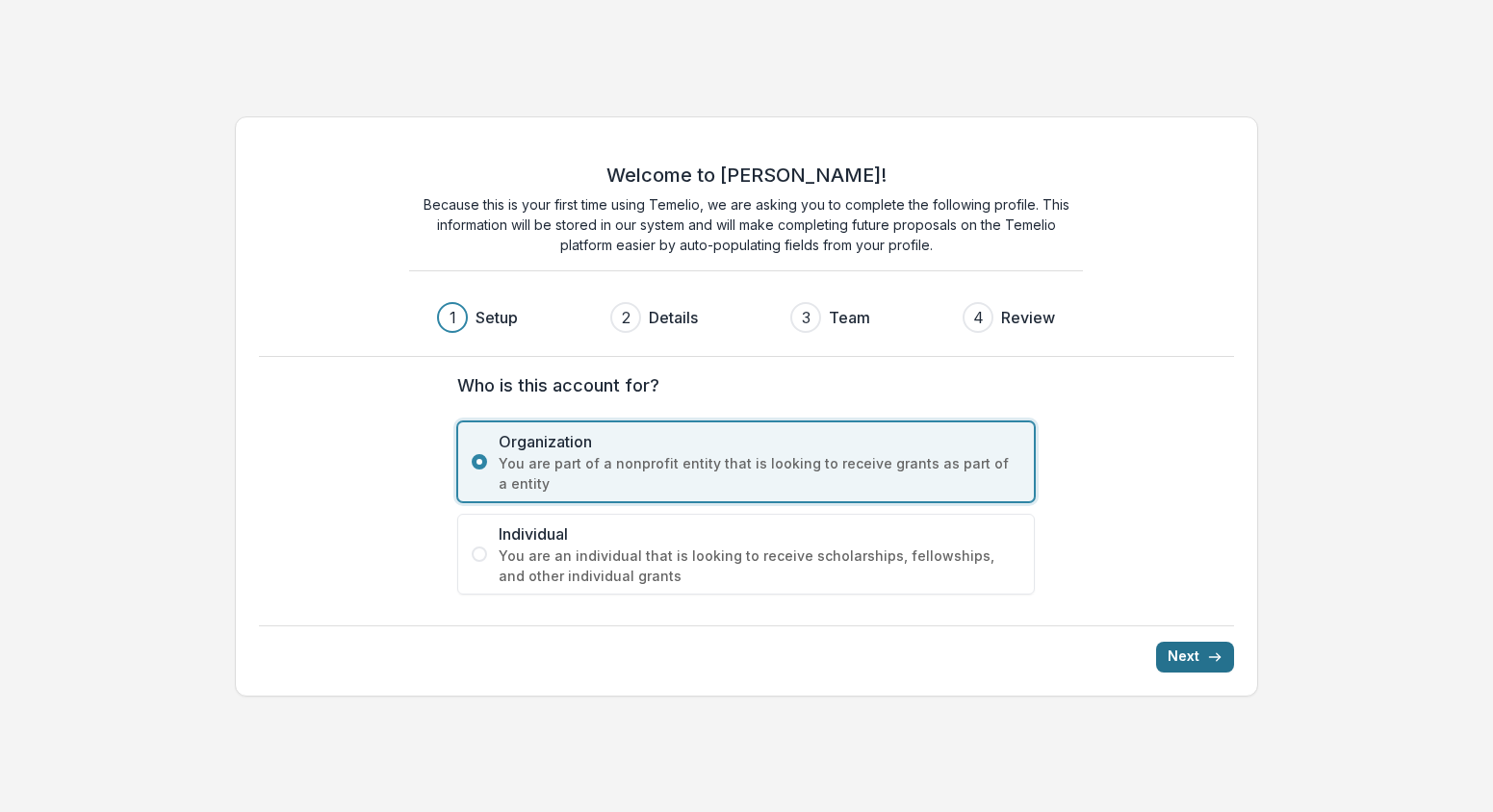
click at [1194, 645] on button "Next" at bounding box center [1195, 656] width 78 height 31
